Goal: Information Seeking & Learning: Find specific fact

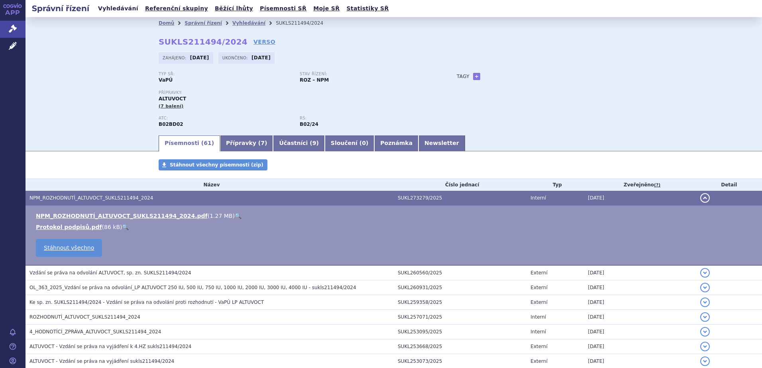
click at [115, 10] on link "Vyhledávání" at bounding box center [118, 8] width 45 height 11
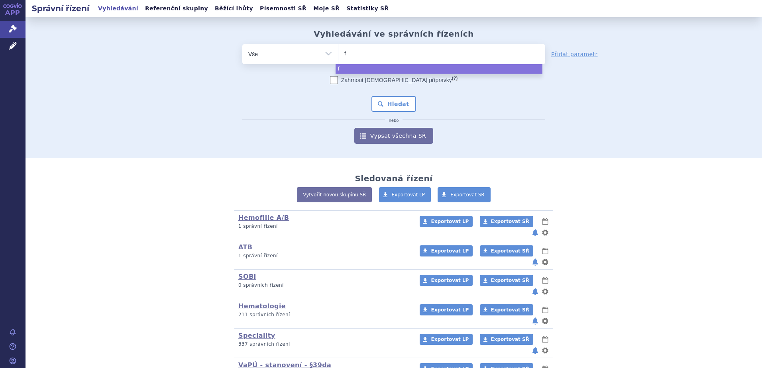
type input "fa"
type input "fag"
type input "fagh"
type input "fa"
type input "fab"
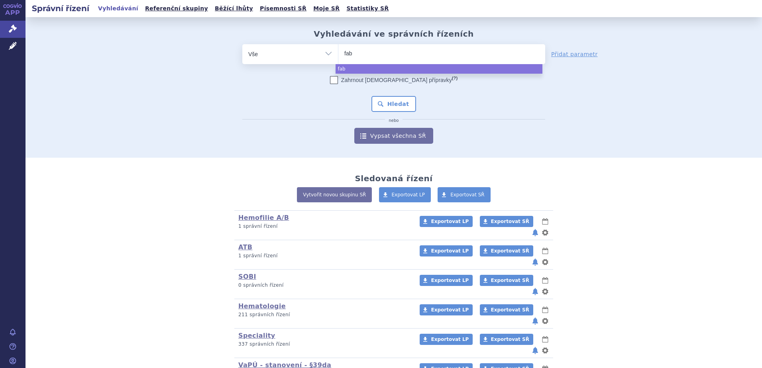
type input "fabh"
type input "fabhl"
type input "fabha"
type input "fabhal"
type input "fabhalta"
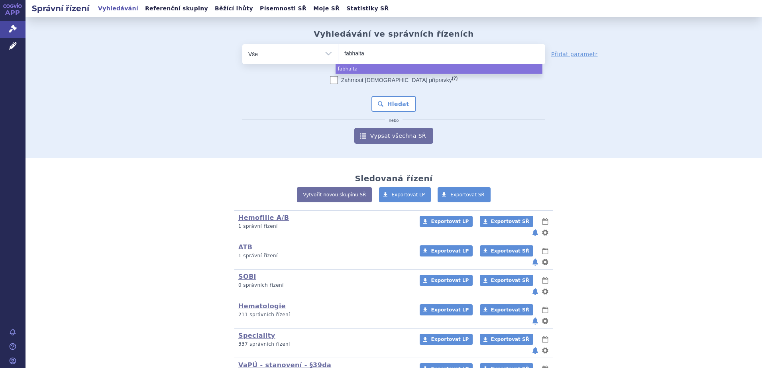
select select "fabhalta"
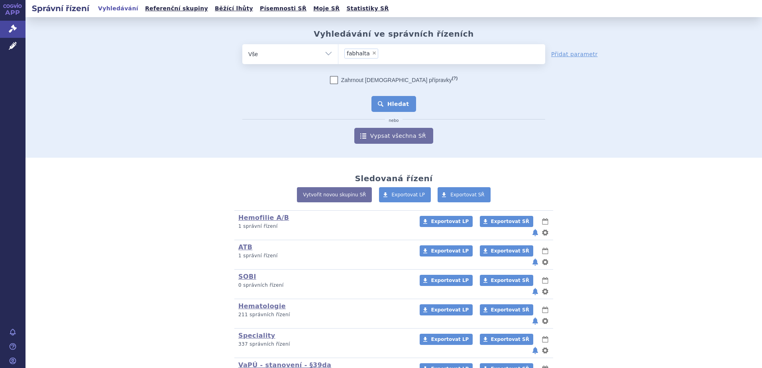
click at [386, 104] on button "Hledat" at bounding box center [393, 104] width 45 height 16
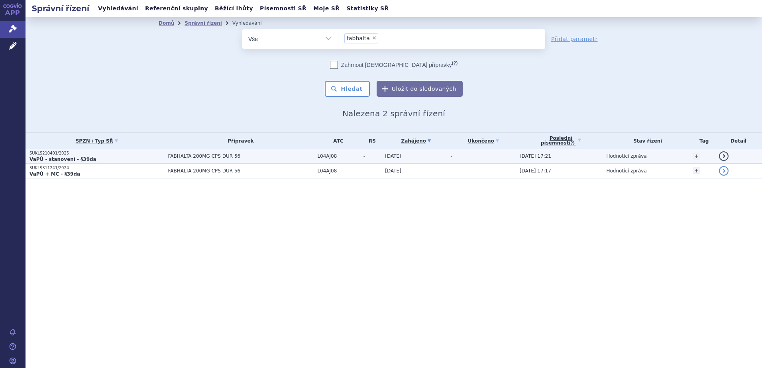
click at [59, 155] on p "SUKLS210401/2025" at bounding box center [96, 154] width 134 height 6
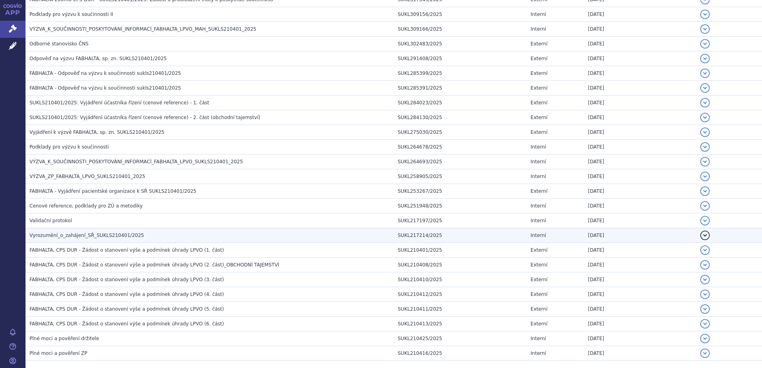
scroll to position [279, 0]
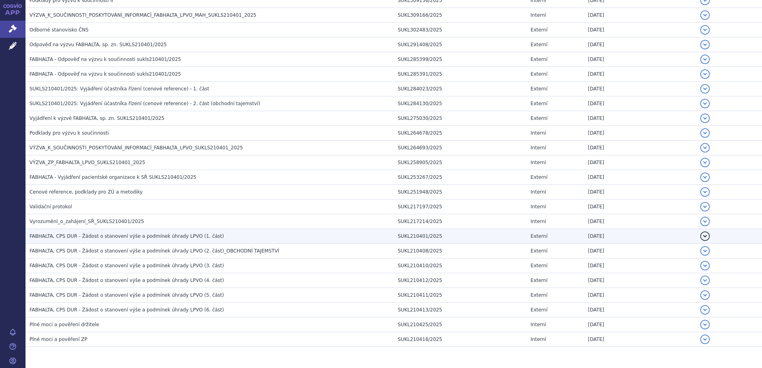
click at [155, 238] on span "FABHALTA, CPS DUR - Žádost o stanovení výše a podmínek úhrady LPVO (1. část)" at bounding box center [126, 237] width 194 height 6
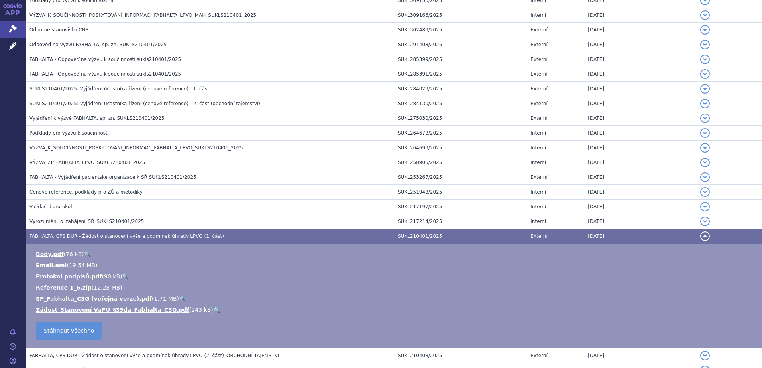
click at [179, 298] on link "🔍" at bounding box center [182, 299] width 7 height 6
